Goal: Information Seeking & Learning: Learn about a topic

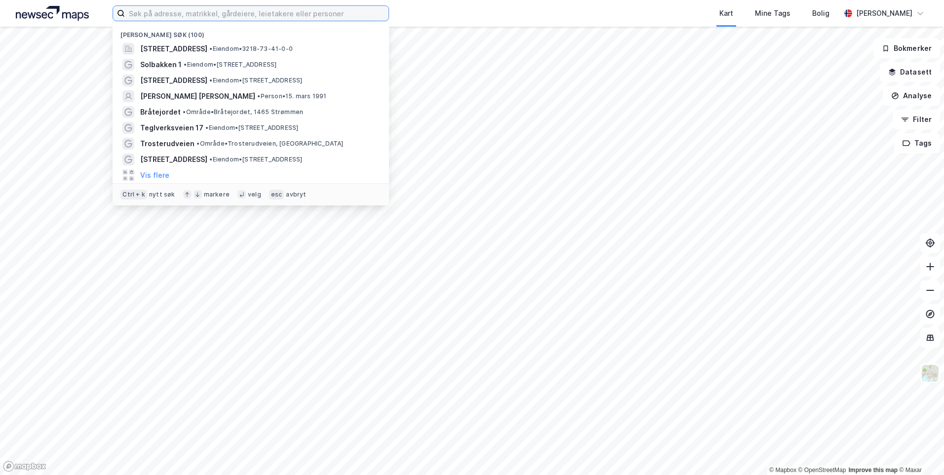
click at [218, 10] on input at bounding box center [257, 13] width 264 height 15
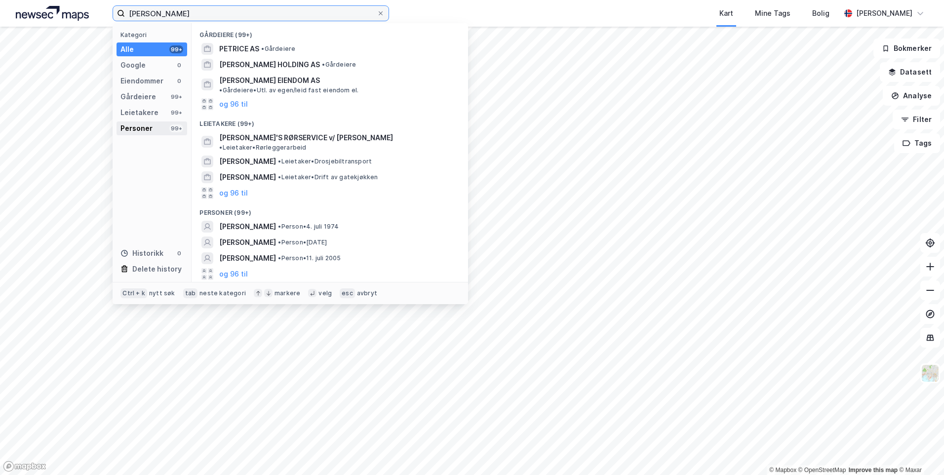
type input "[PERSON_NAME]"
click at [140, 131] on div "Personer" at bounding box center [136, 128] width 32 height 12
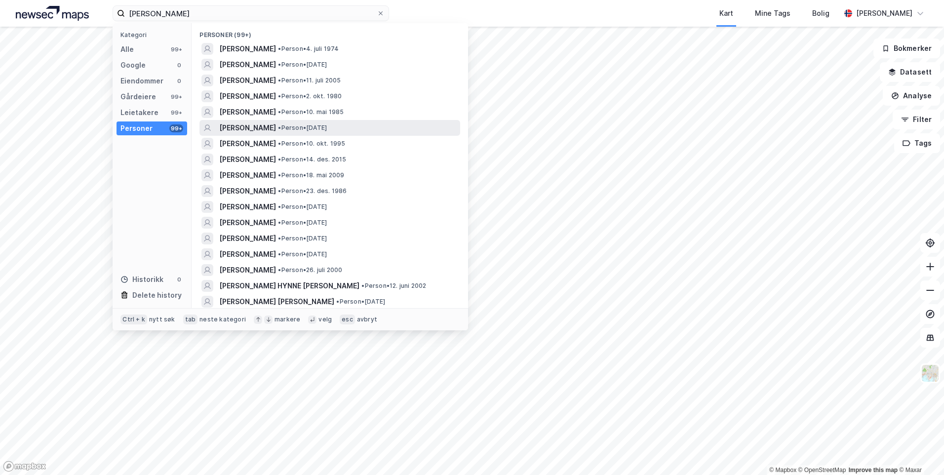
click at [391, 129] on div "[PERSON_NAME] • Person • [DATE]" at bounding box center [338, 128] width 239 height 12
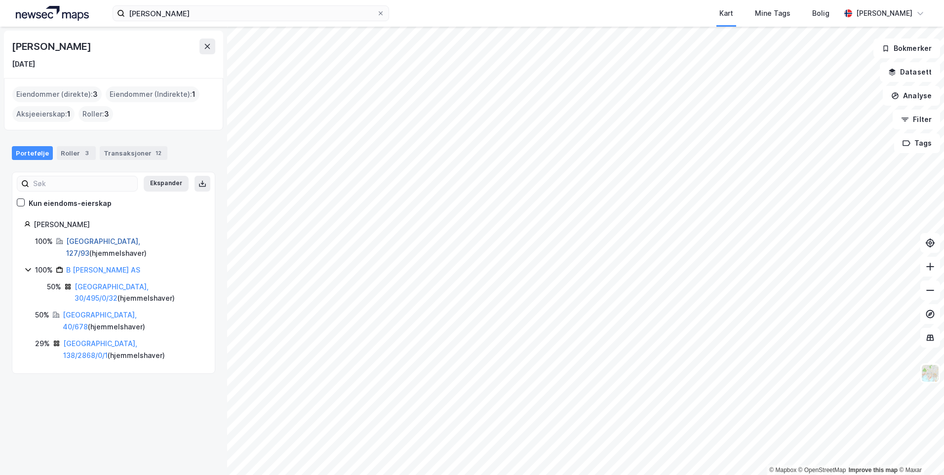
click at [94, 238] on link "[GEOGRAPHIC_DATA], 127/93" at bounding box center [103, 247] width 74 height 20
click at [93, 282] on link "[GEOGRAPHIC_DATA], 30/495/0/32" at bounding box center [112, 292] width 74 height 20
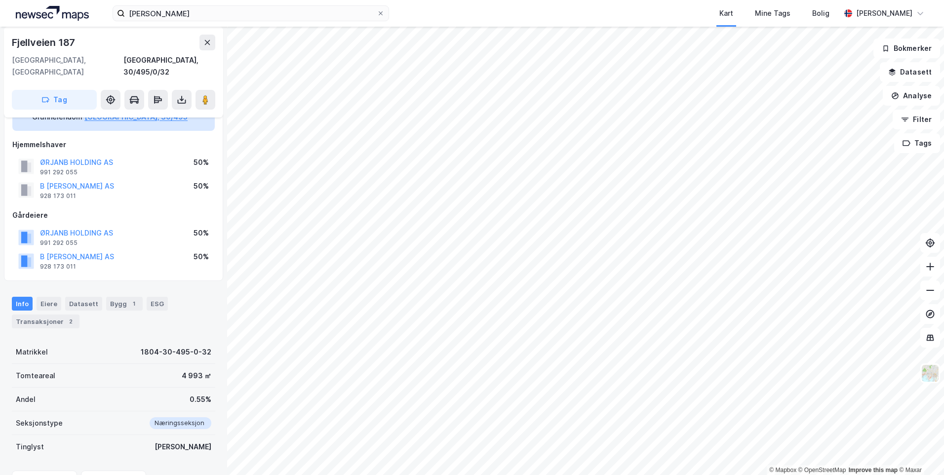
scroll to position [49, 0]
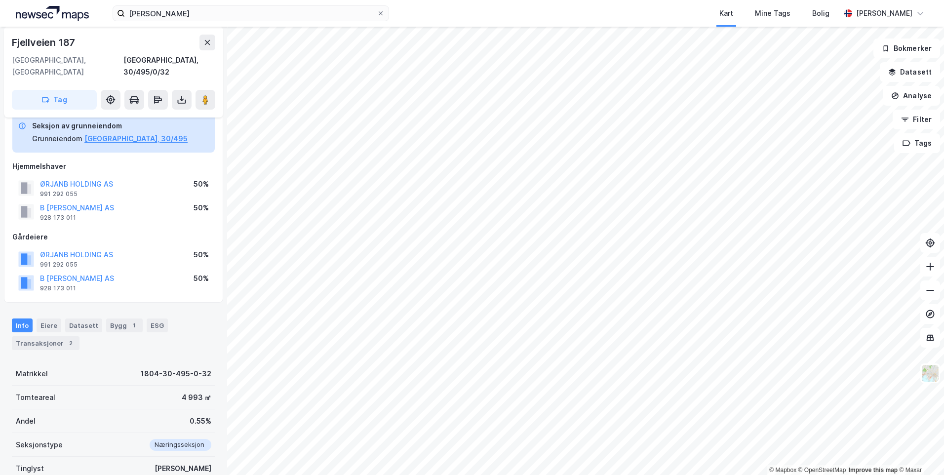
drag, startPoint x: 191, startPoint y: 304, endPoint x: 187, endPoint y: 300, distance: 5.6
click at [190, 307] on div "Info Eiere Datasett Bygg 1 ESG Transaksjoner 2" at bounding box center [113, 330] width 227 height 47
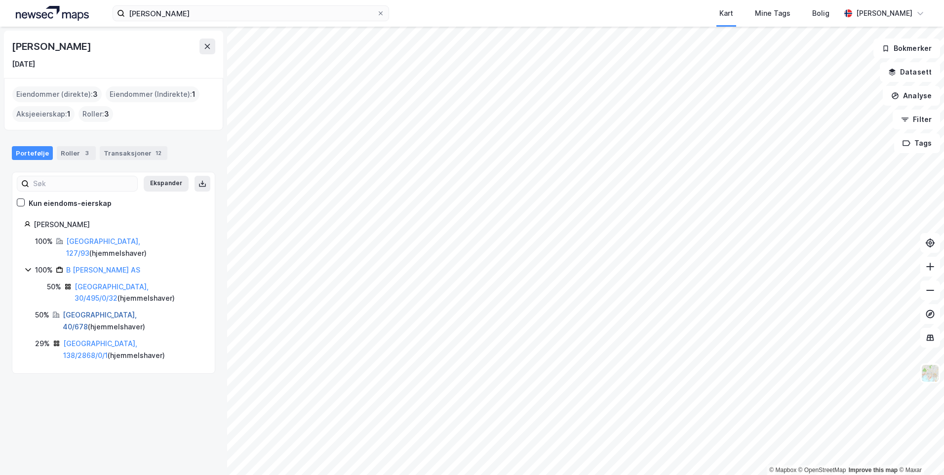
click at [80, 310] on link "[GEOGRAPHIC_DATA], 40/678" at bounding box center [100, 320] width 74 height 20
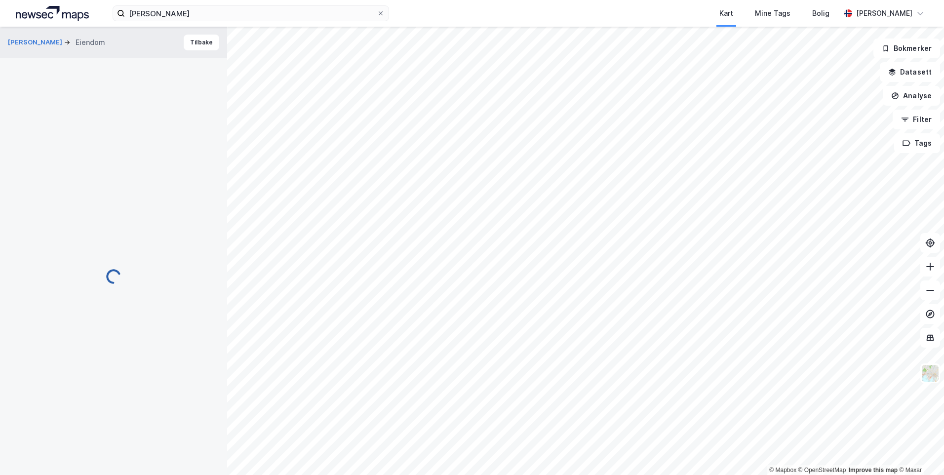
scroll to position [49, 0]
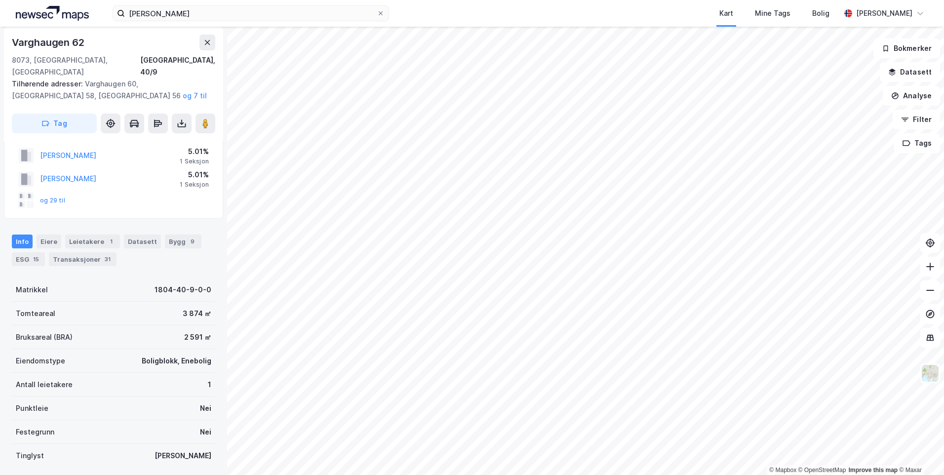
scroll to position [49, 0]
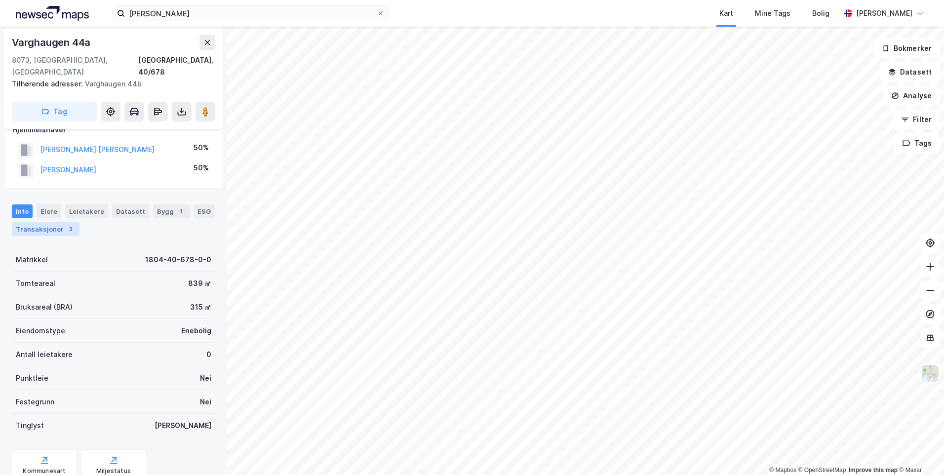
click at [46, 222] on div "Transaksjoner 3" at bounding box center [46, 229] width 68 height 14
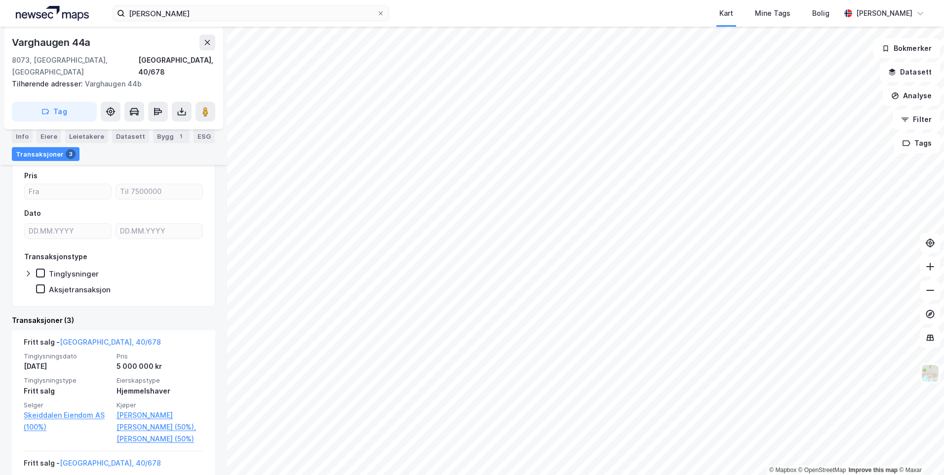
scroll to position [148, 0]
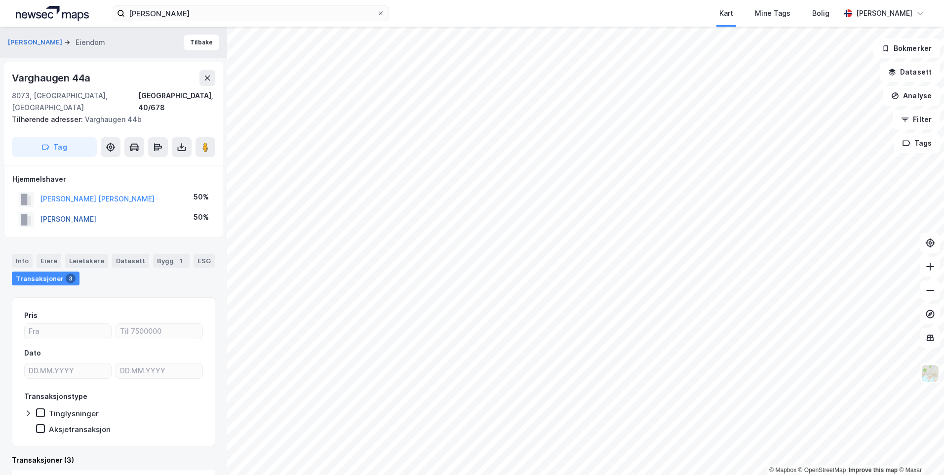
drag, startPoint x: 91, startPoint y: 216, endPoint x: 87, endPoint y: 211, distance: 6.3
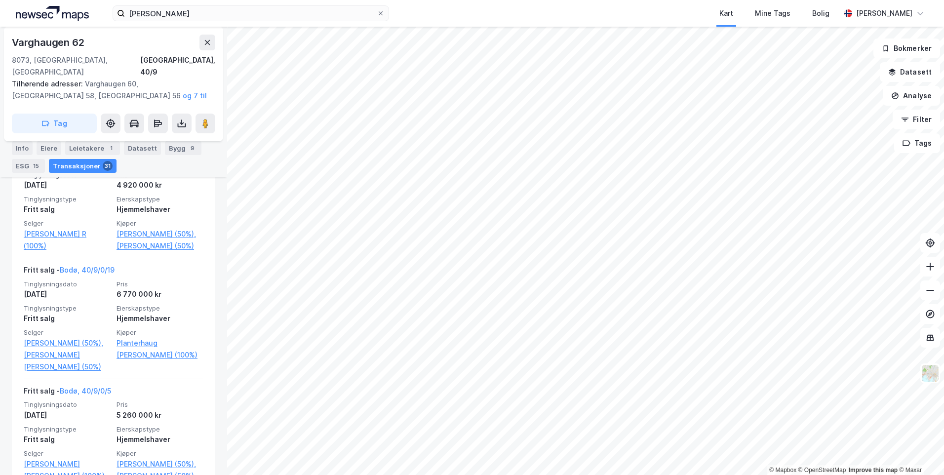
scroll to position [322, 0]
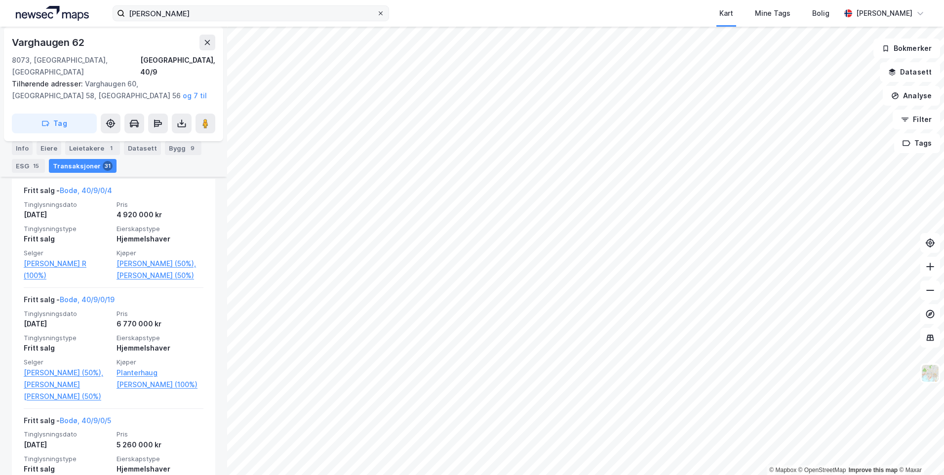
click at [380, 13] on icon at bounding box center [381, 13] width 6 height 6
click at [377, 13] on input "[PERSON_NAME]" at bounding box center [251, 13] width 252 height 15
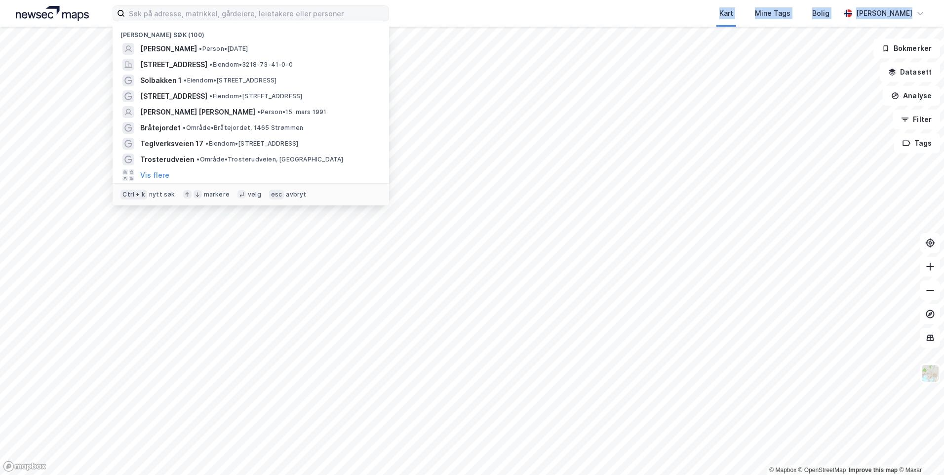
click at [531, 116] on div "Nylige søk (100) [PERSON_NAME] • Person • [DATE] Solbakken 1, 1434, [GEOGRAPHIC…" at bounding box center [472, 237] width 944 height 475
